Goal: Task Accomplishment & Management: Complete application form

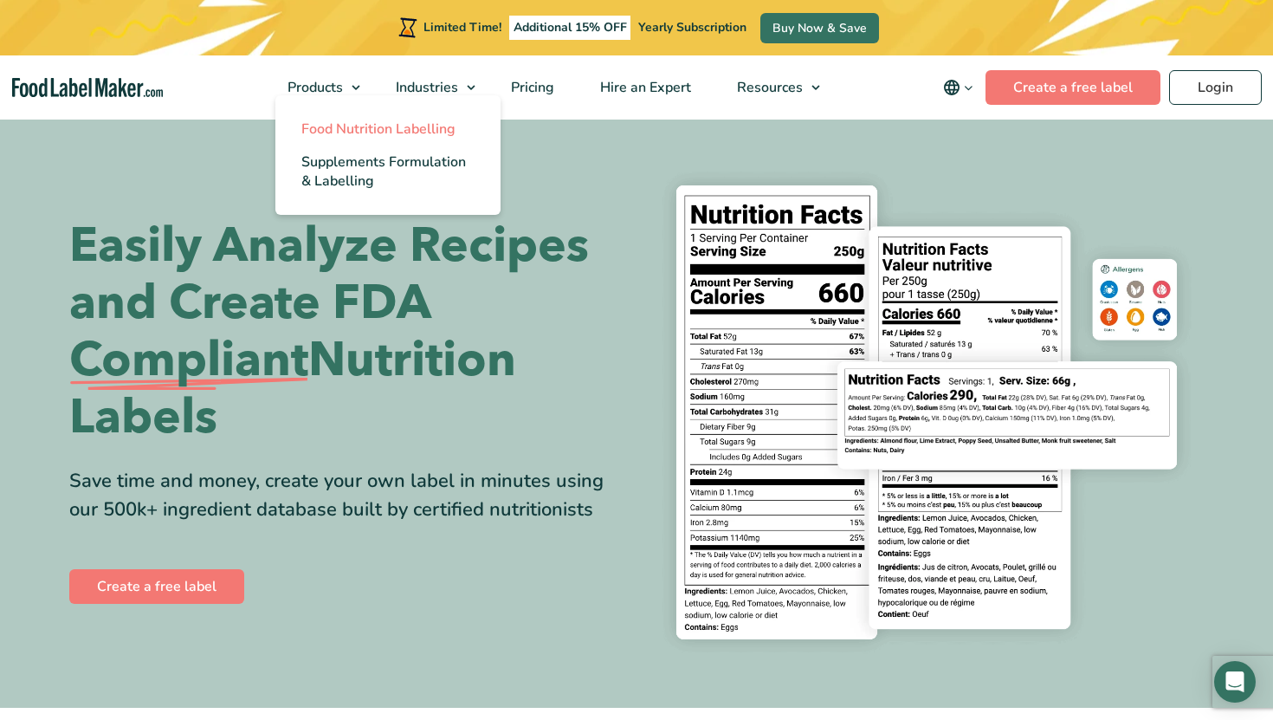
click at [366, 117] on link "Food Nutrition Labelling" at bounding box center [387, 129] width 225 height 33
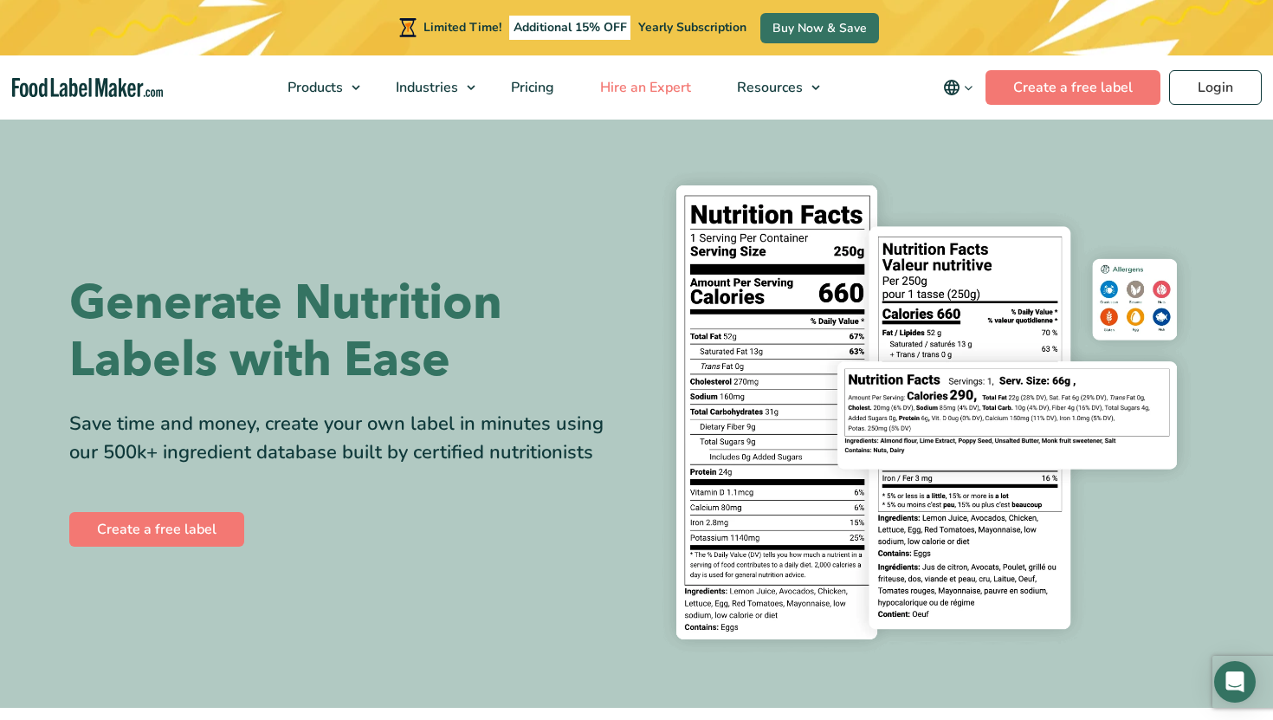
click at [652, 86] on span "Hire an Expert" at bounding box center [644, 87] width 98 height 19
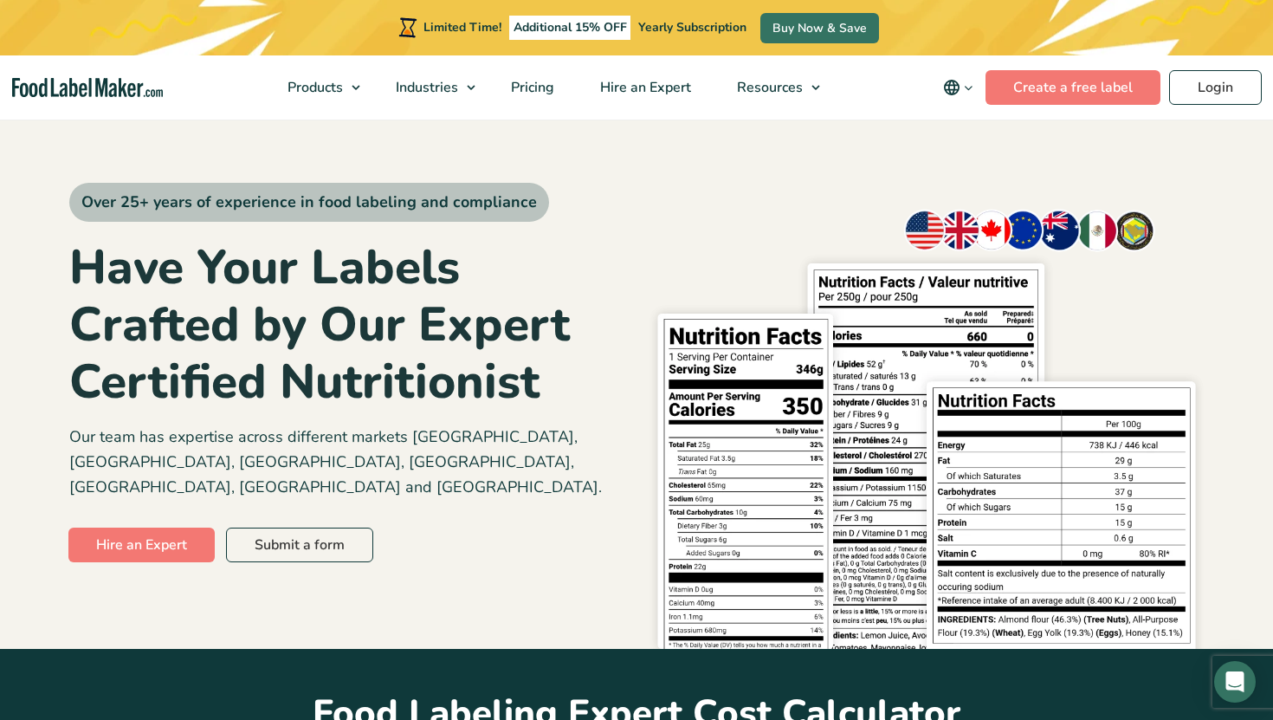
scroll to position [624, 0]
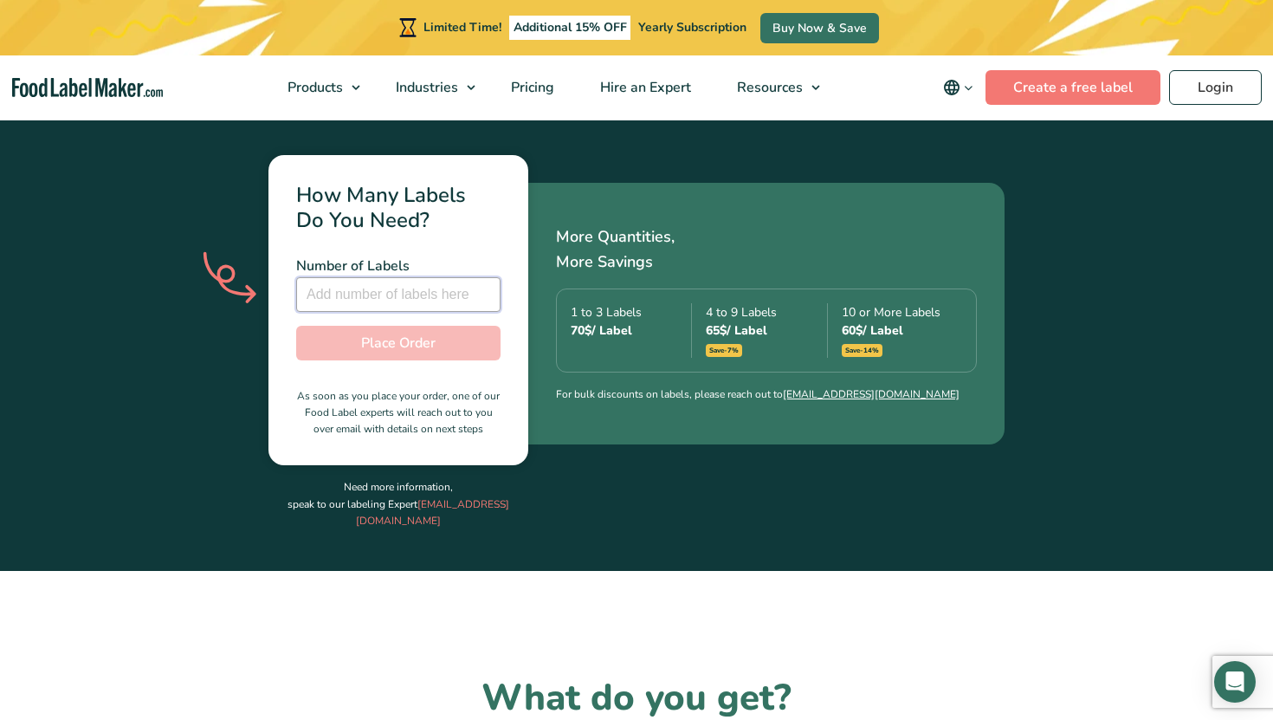
click at [322, 277] on input "number" at bounding box center [398, 294] width 204 height 35
type input "1"
click at [482, 277] on input "1" at bounding box center [398, 294] width 204 height 35
